Goal: Information Seeking & Learning: Understand process/instructions

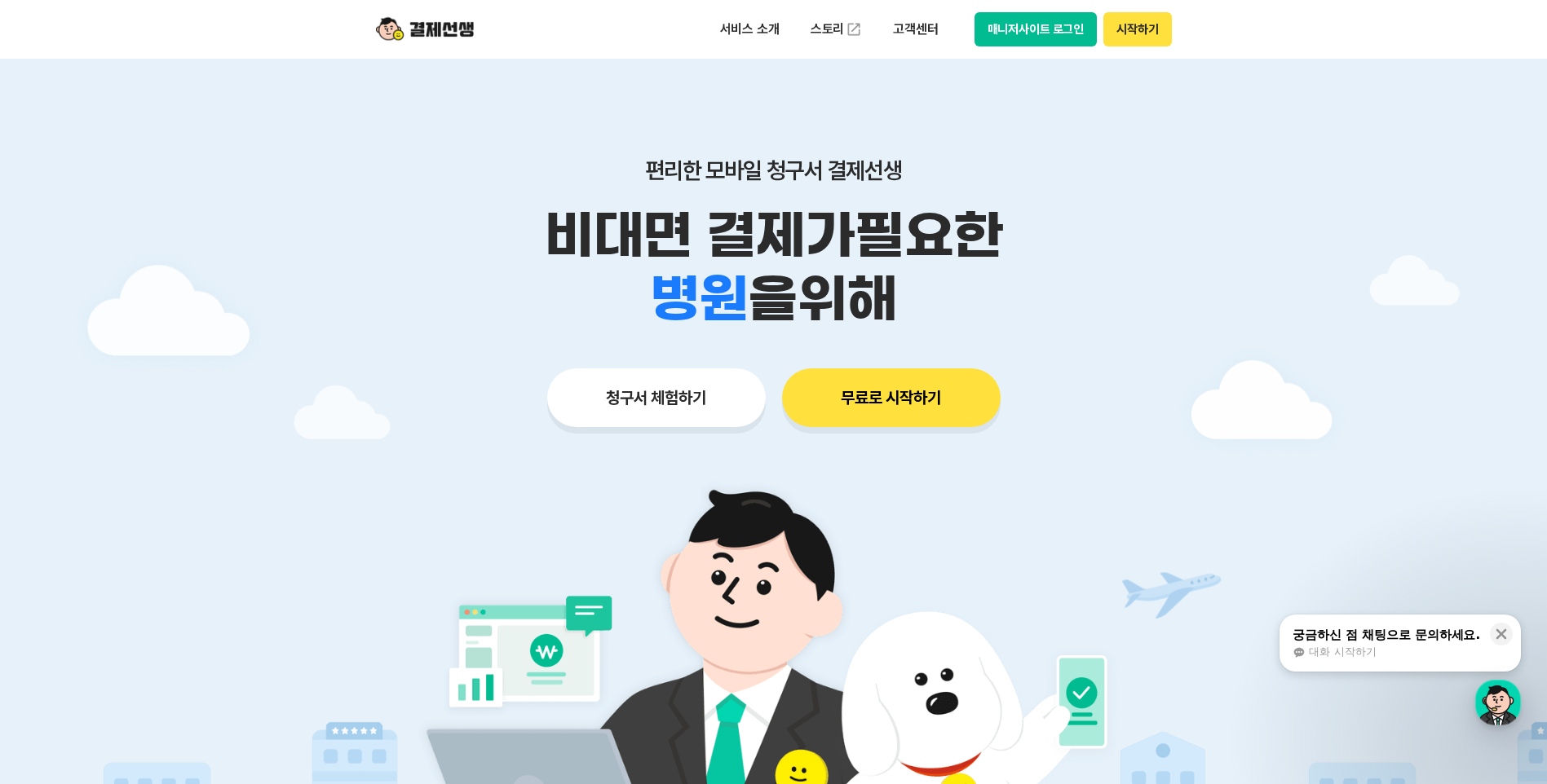
click at [1271, 330] on div at bounding box center [773, 488] width 1547 height 860
click at [1389, 630] on div "궁금하신 점 채팅으로 문의하세요." at bounding box center [1386, 635] width 187 height 16
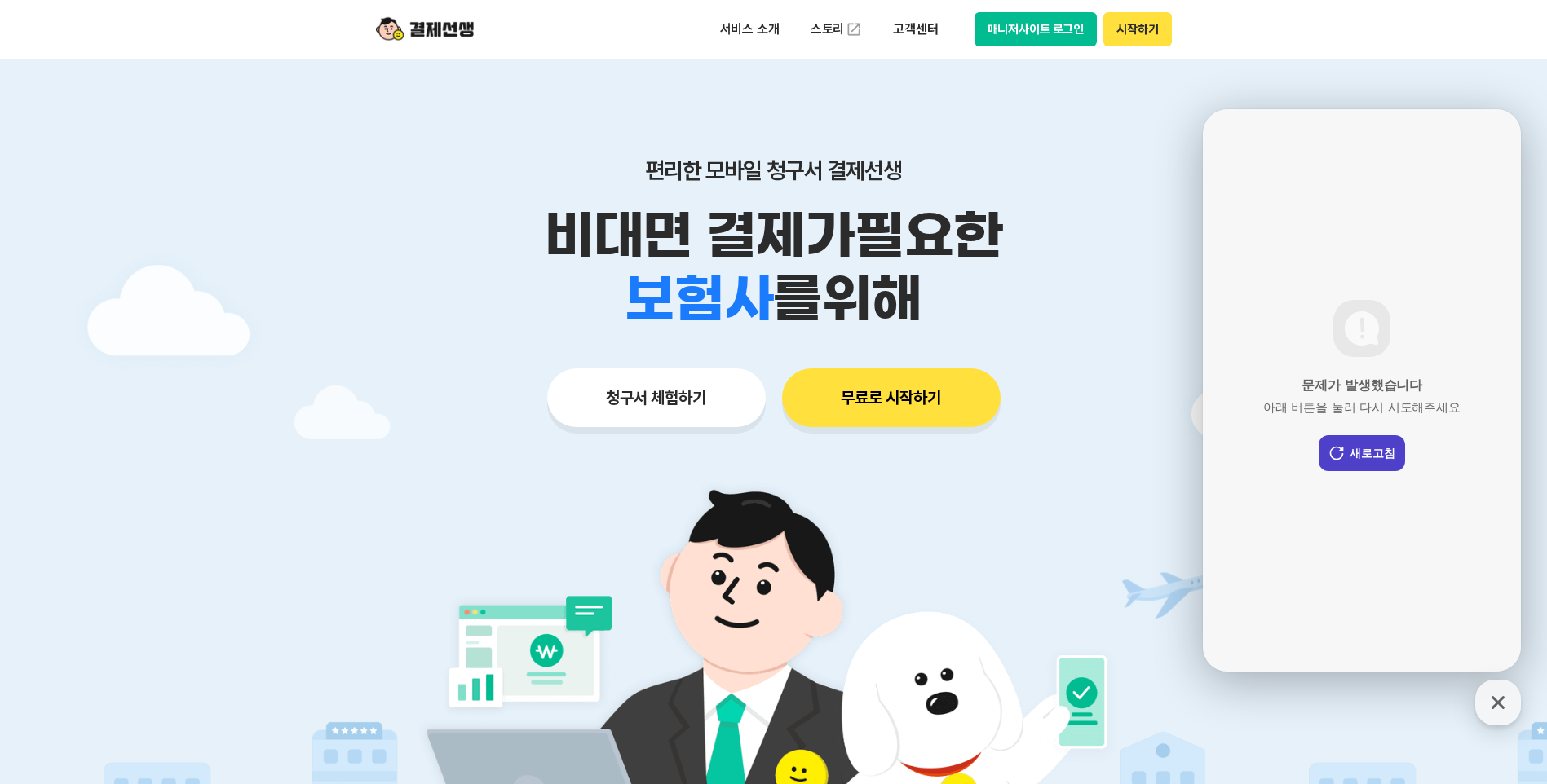
click at [1380, 462] on button "새로고침" at bounding box center [1361, 453] width 87 height 36
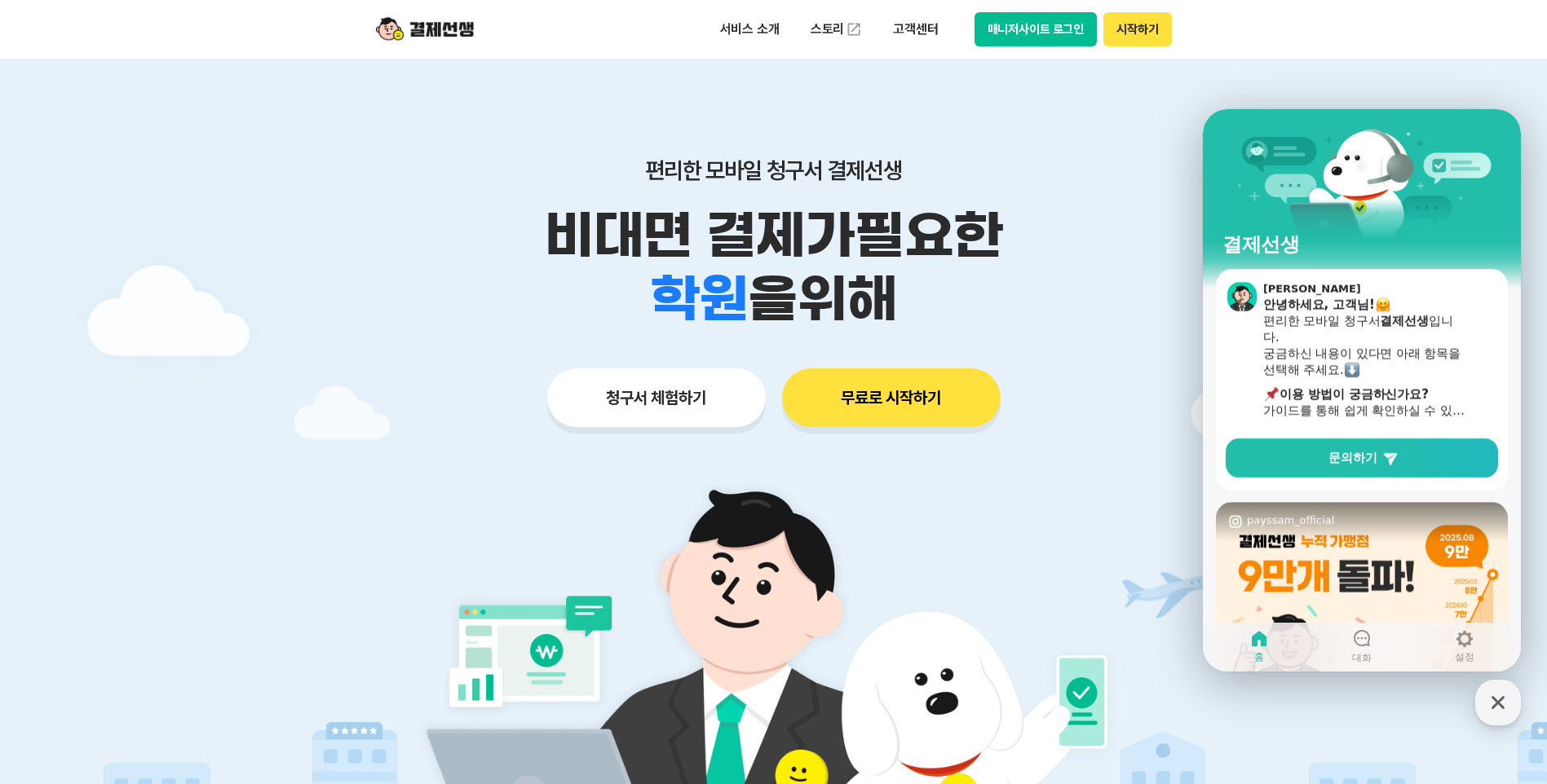
click at [1093, 520] on img at bounding box center [774, 690] width 763 height 458
click at [1501, 710] on icon "button" at bounding box center [1498, 702] width 29 height 29
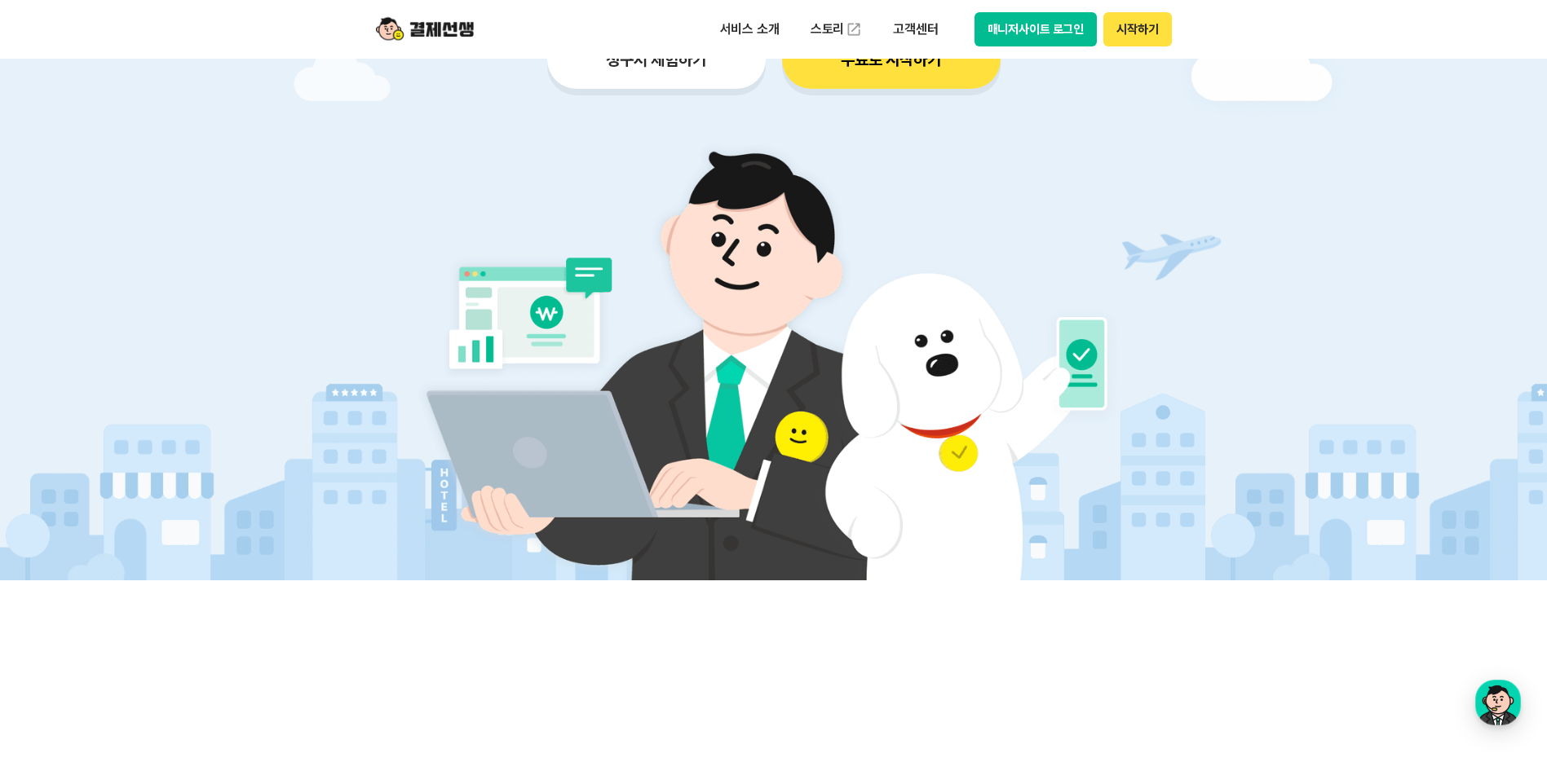
scroll to position [489, 0]
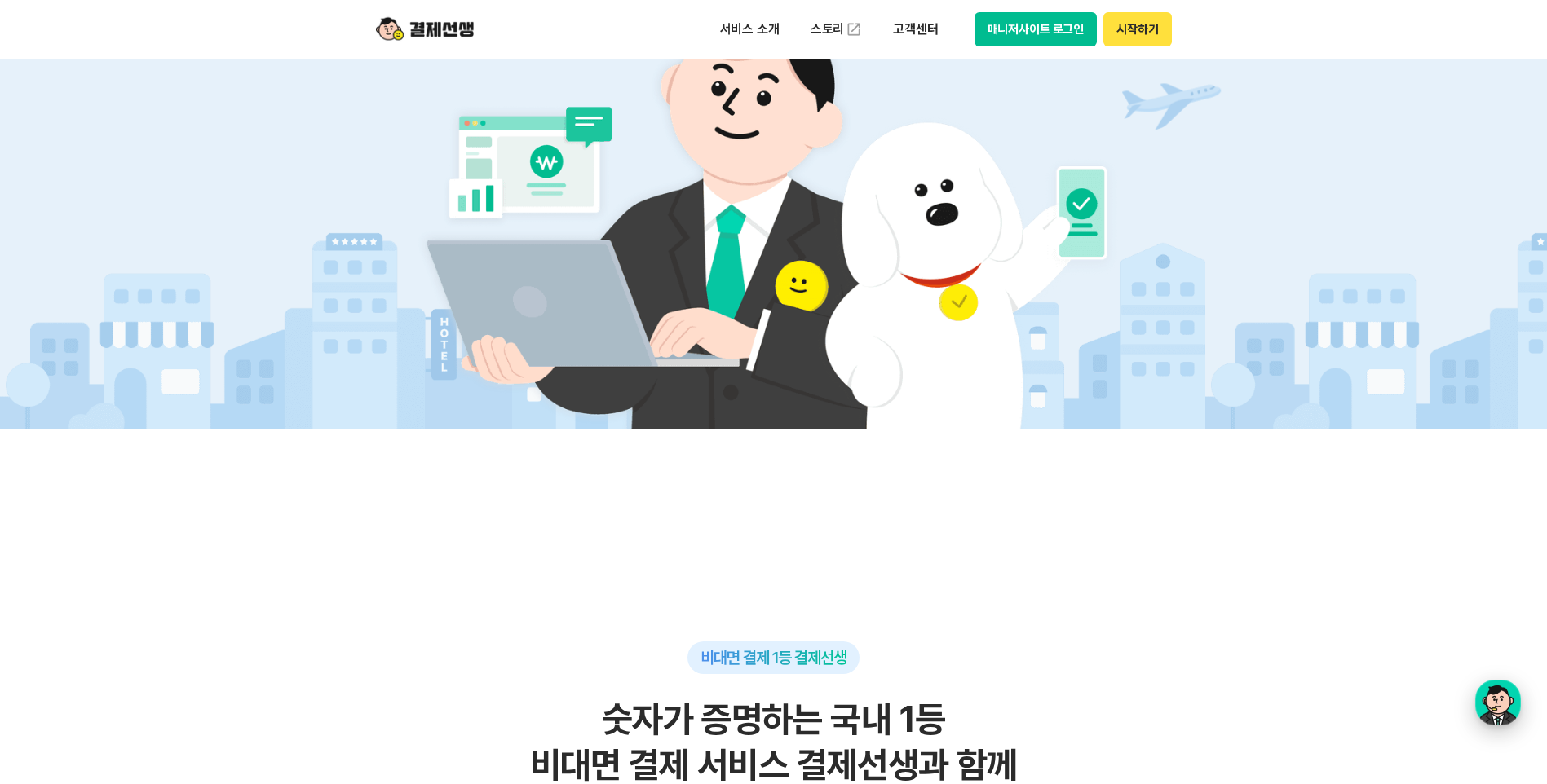
click at [1506, 709] on div "button" at bounding box center [1497, 702] width 46 height 46
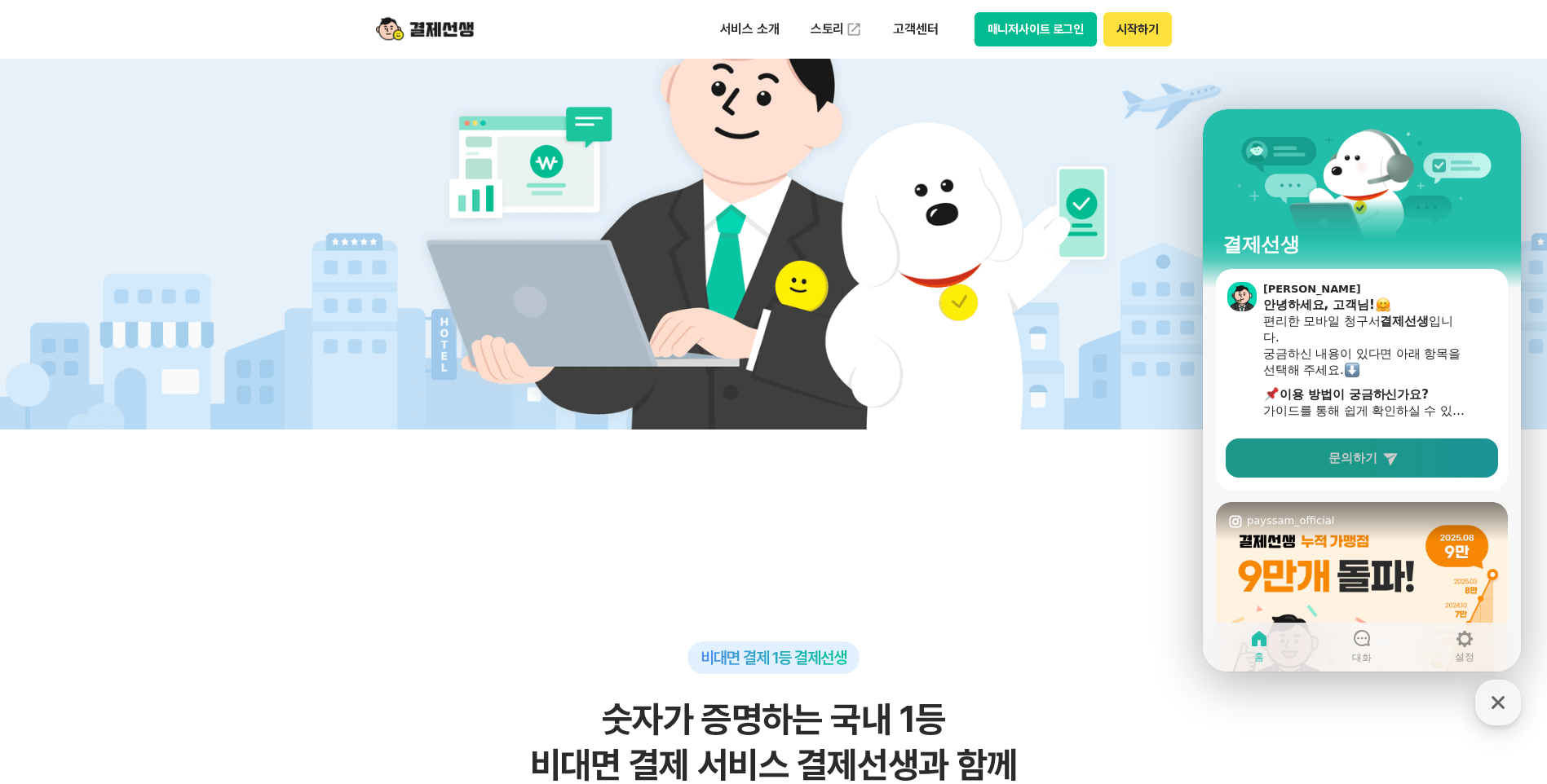
click at [1367, 455] on span "문의하기" at bounding box center [1352, 458] width 49 height 16
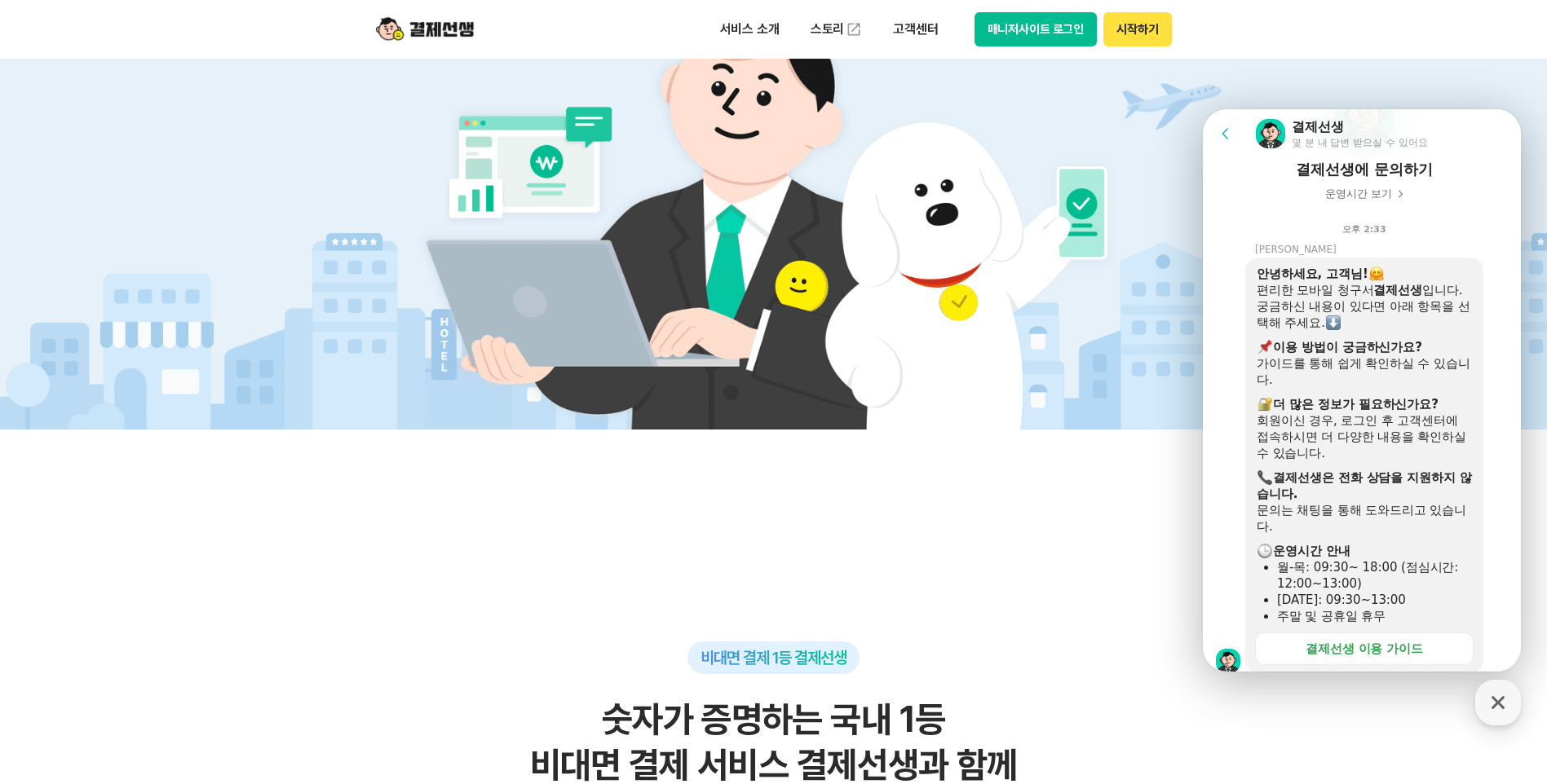
scroll to position [474, 0]
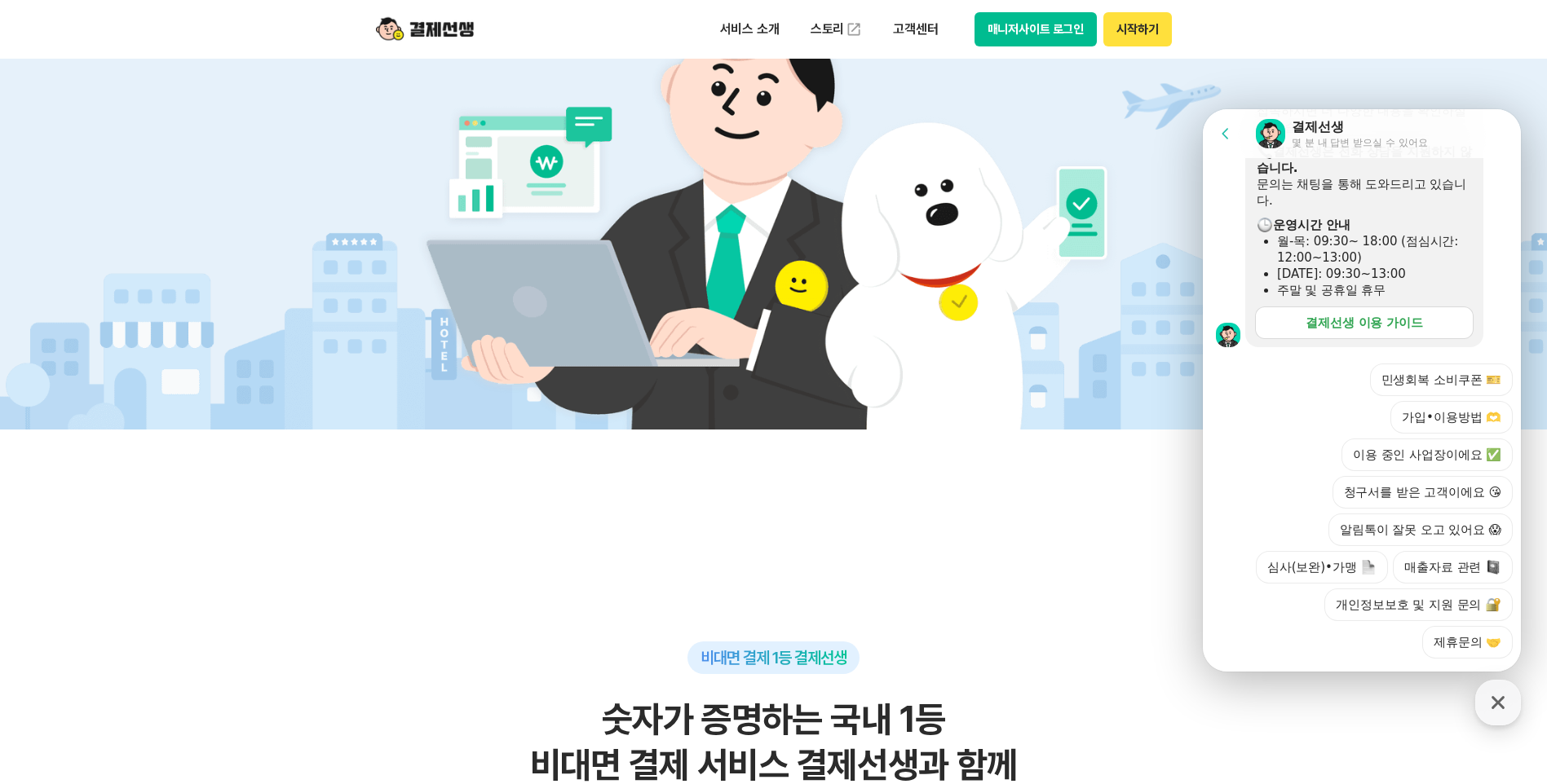
click at [1368, 326] on div "결제선생 이용 가이드" at bounding box center [1364, 322] width 118 height 16
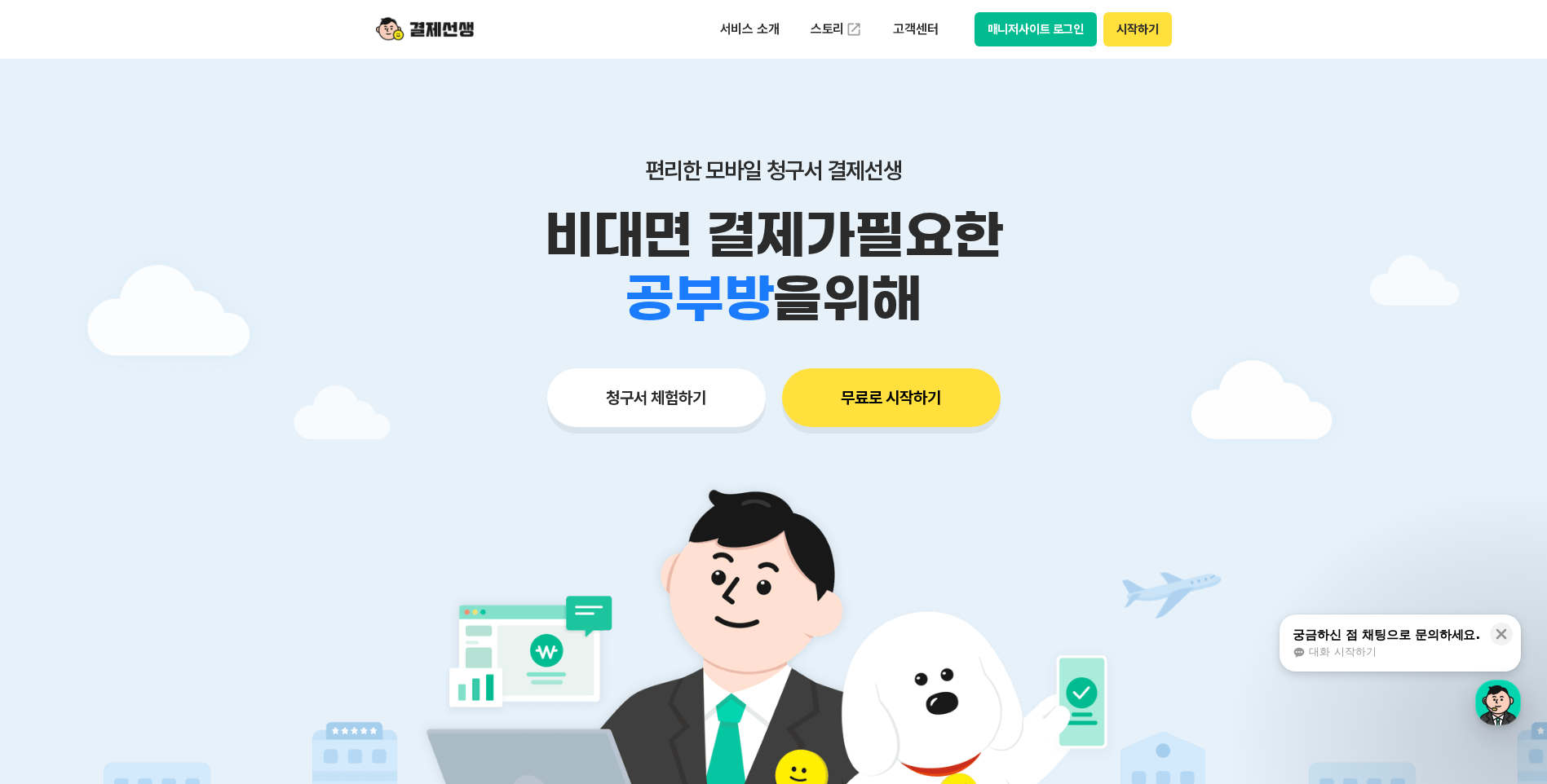
click at [1028, 39] on button "매니저사이트 로그인" at bounding box center [1035, 29] width 123 height 34
